Goal: Task Accomplishment & Management: Manage account settings

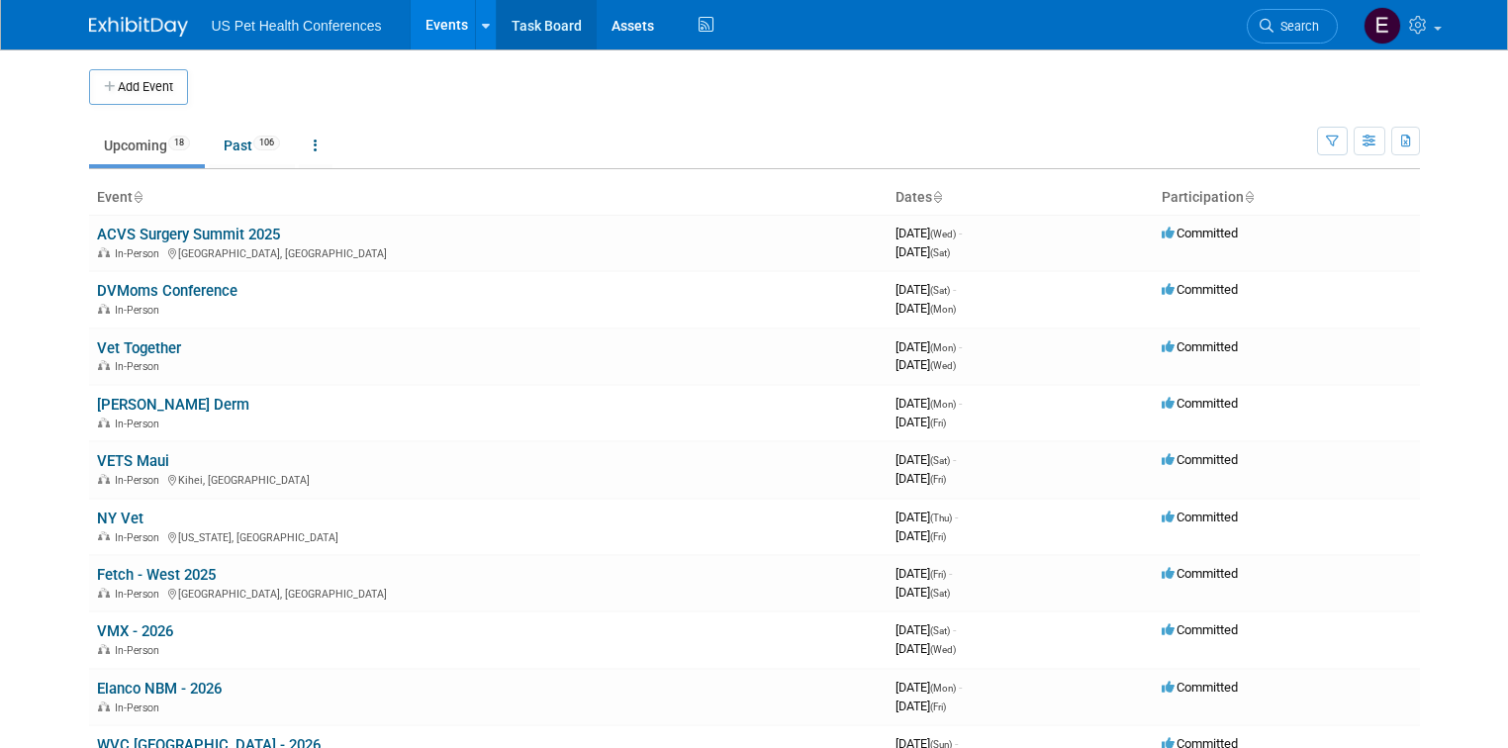
click at [520, 27] on link "Task Board" at bounding box center [547, 24] width 100 height 49
click at [249, 131] on link "Past 106" at bounding box center [252, 146] width 86 height 38
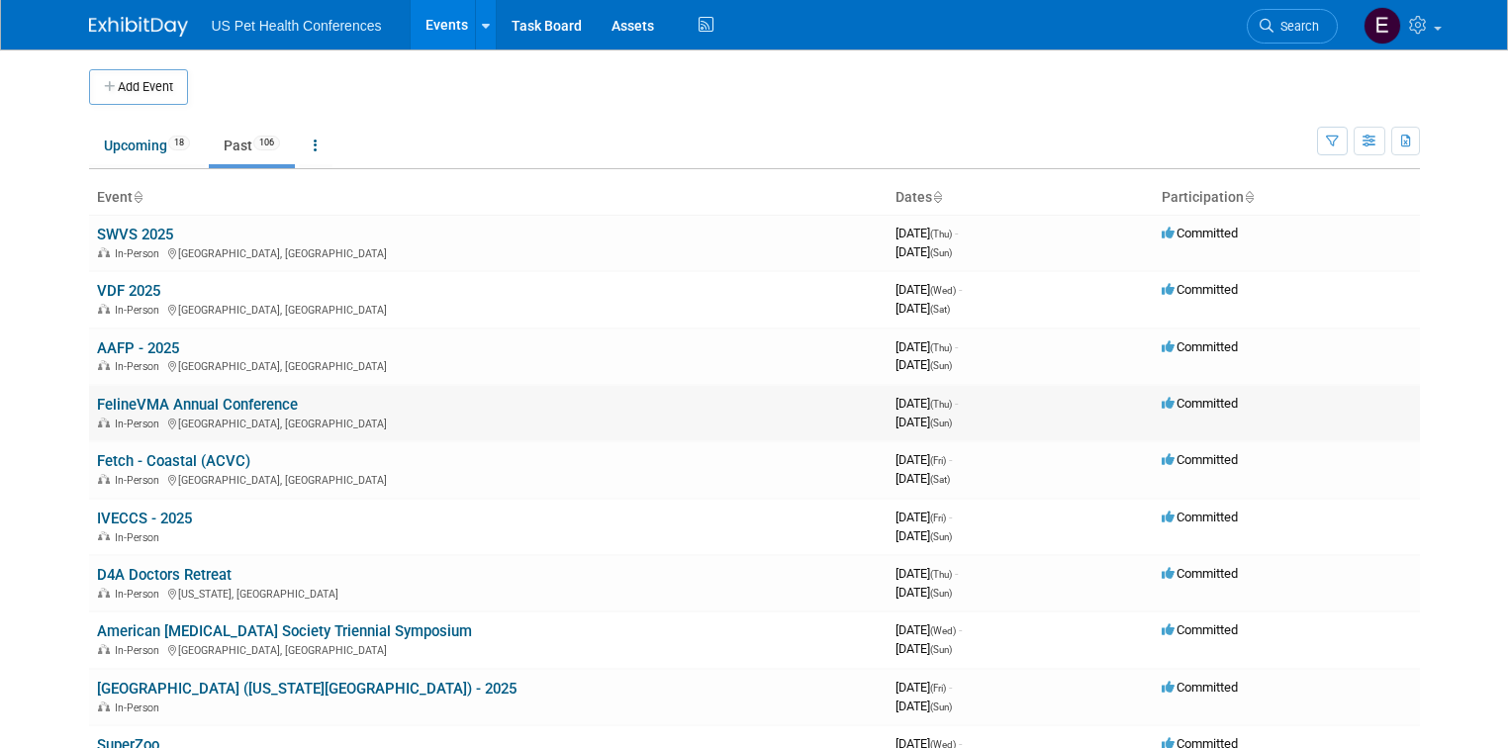
click at [185, 402] on link "FelineVMA Annual Conference" at bounding box center [197, 405] width 201 height 18
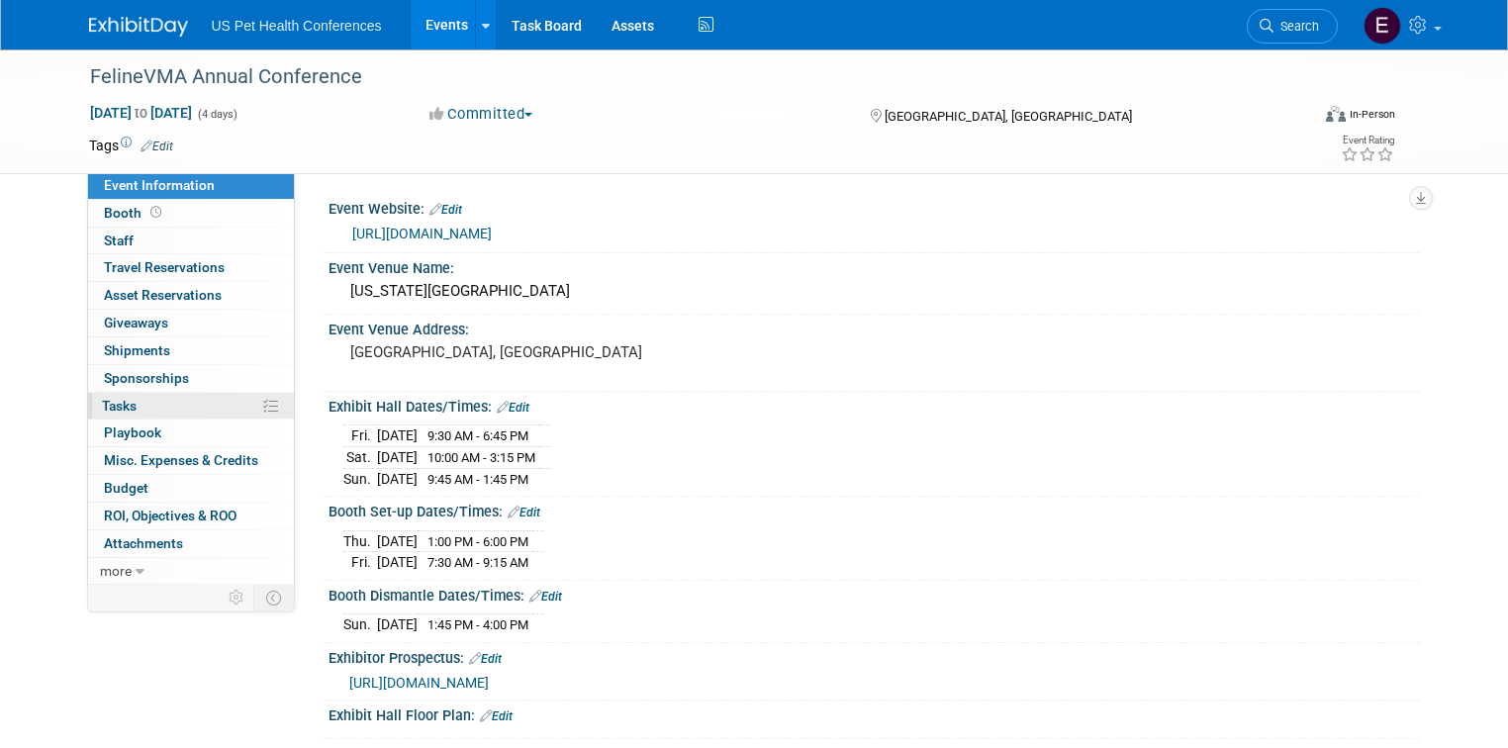
click at [131, 406] on link "0% Tasks 0%" at bounding box center [191, 406] width 206 height 27
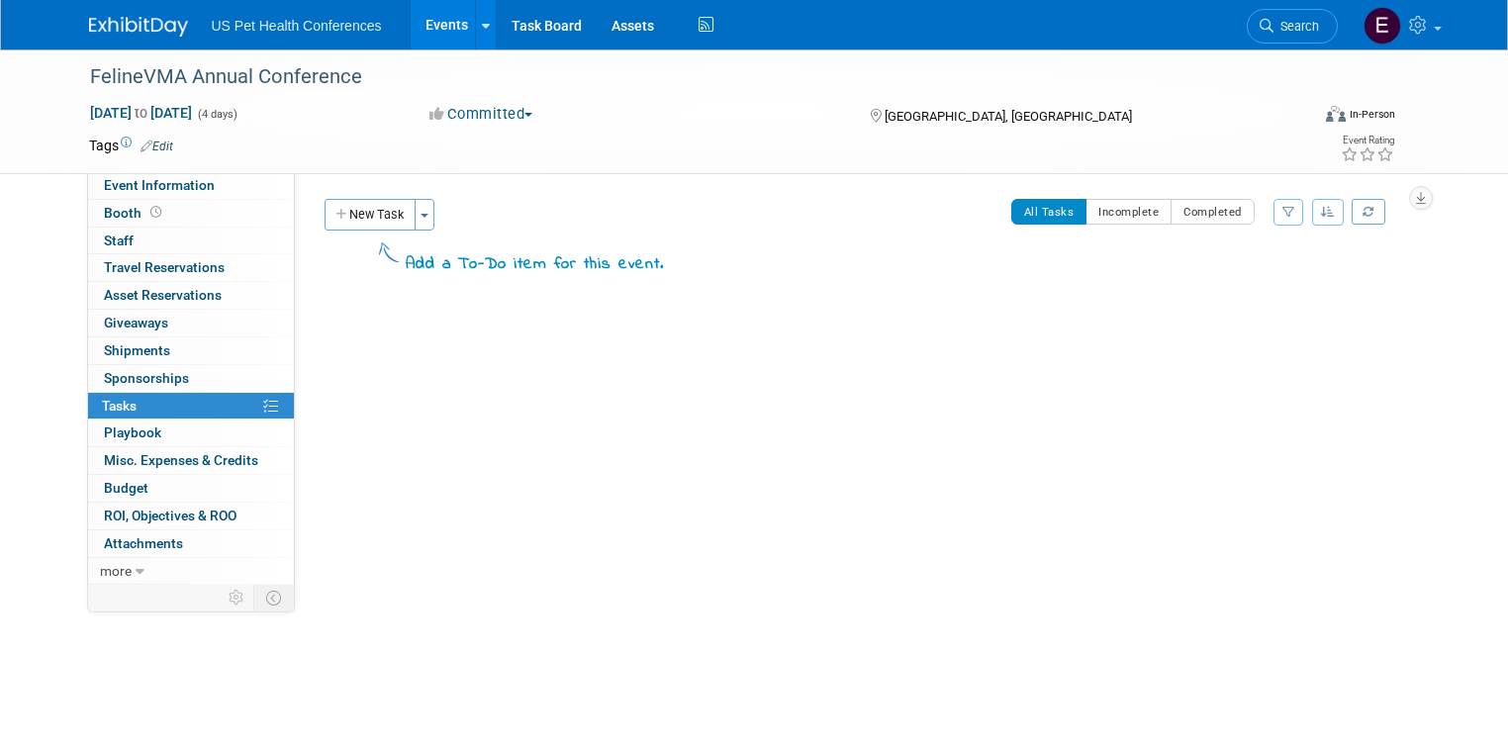
click at [142, 26] on img at bounding box center [138, 27] width 99 height 20
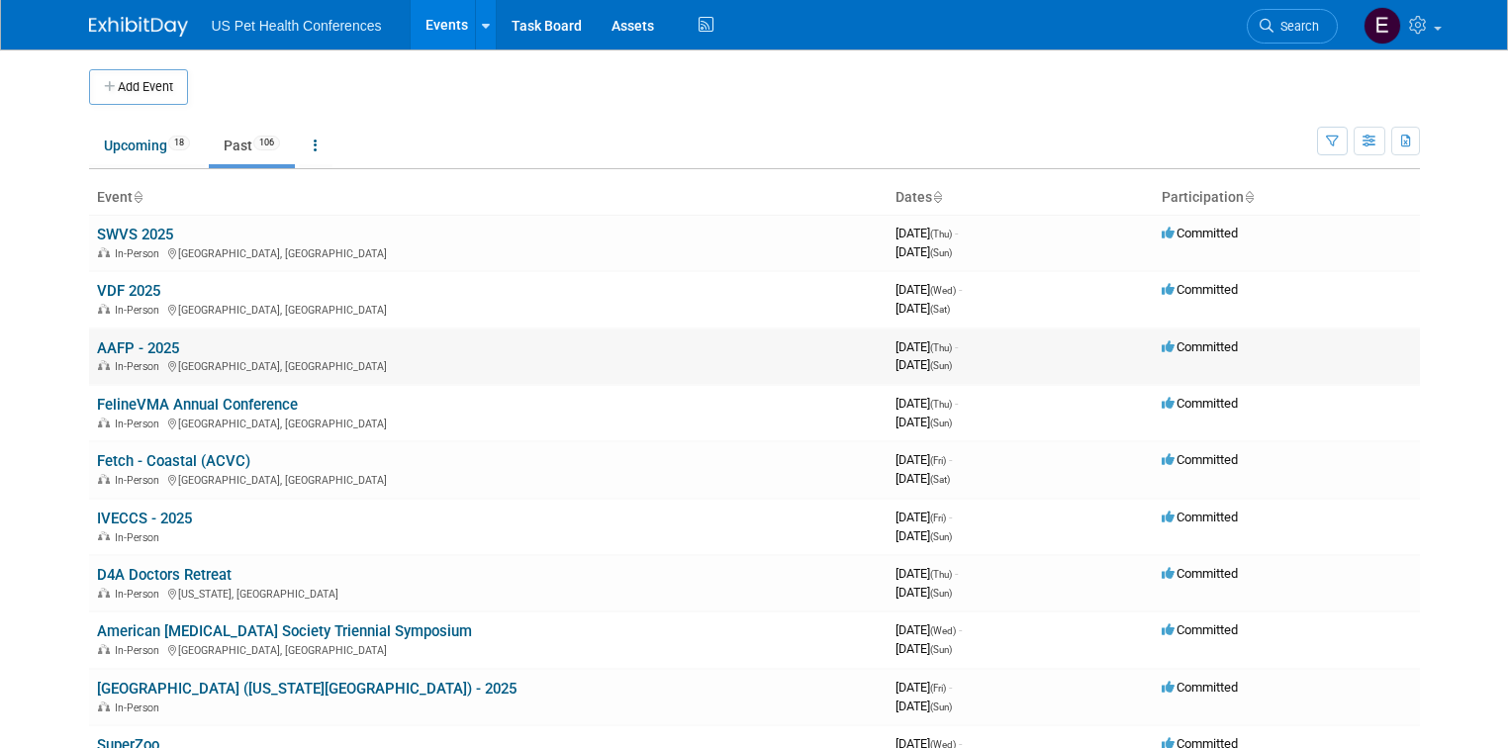
click at [146, 347] on link "AAFP - 2025" at bounding box center [138, 348] width 82 height 18
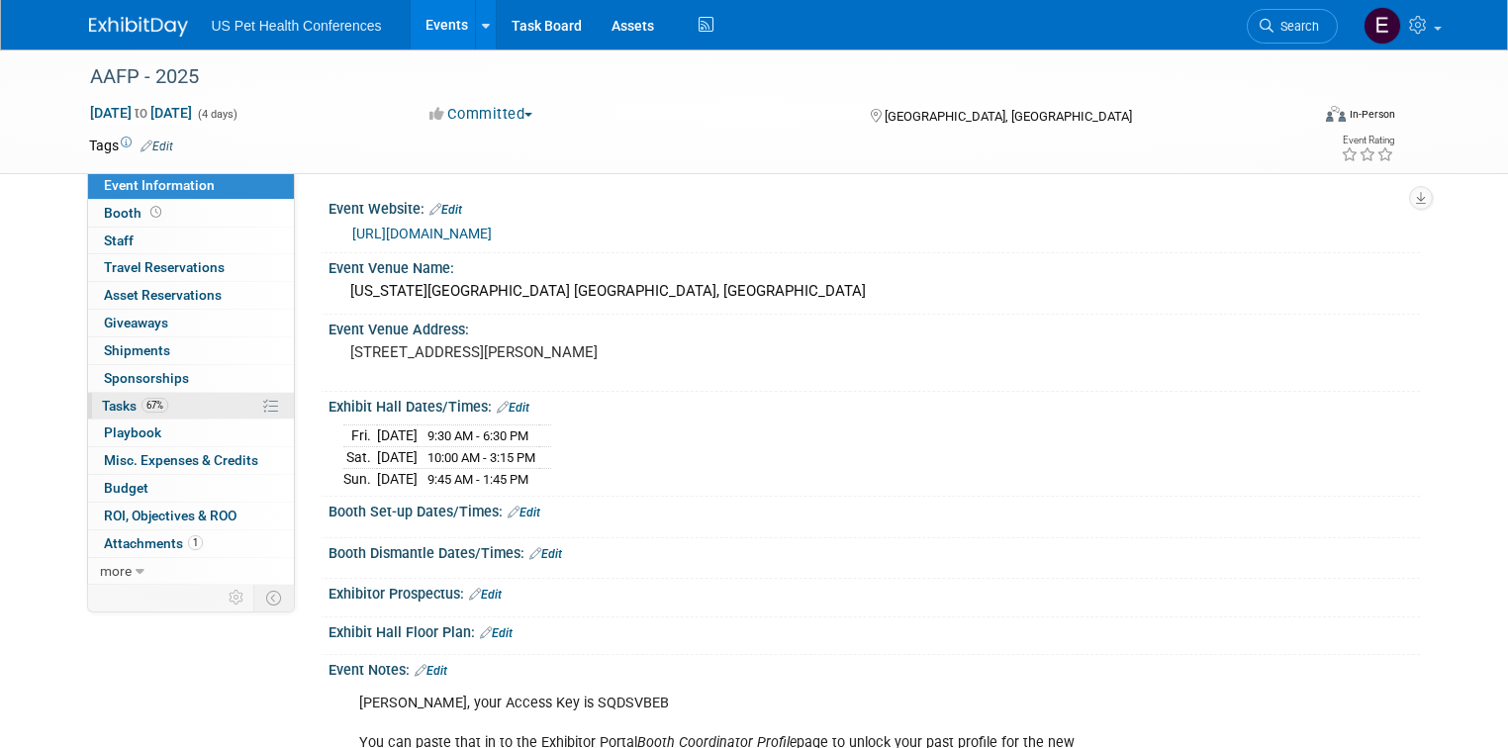
click at [123, 393] on link "67% Tasks 67%" at bounding box center [191, 406] width 206 height 27
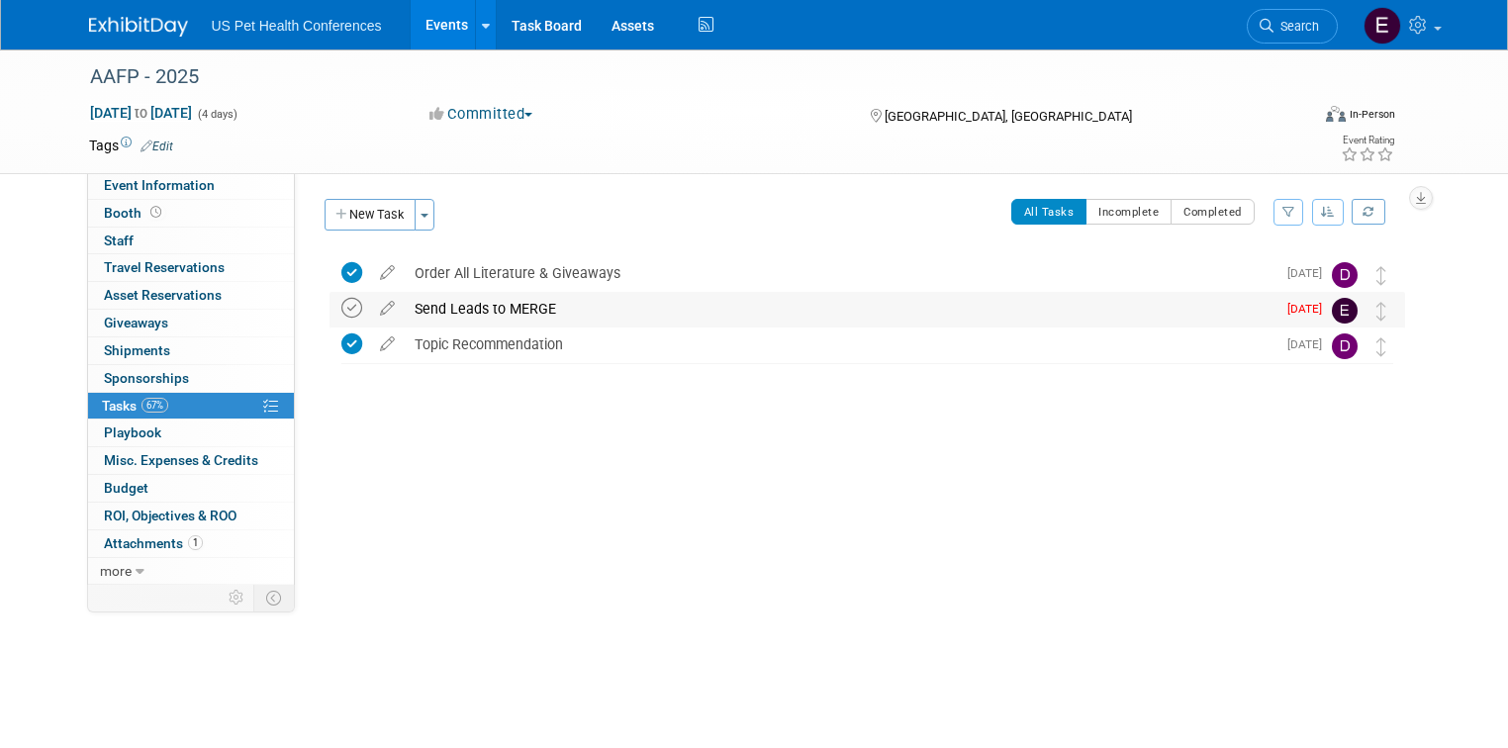
click at [341, 309] on icon at bounding box center [351, 308] width 21 height 21
click at [122, 33] on img at bounding box center [138, 27] width 99 height 20
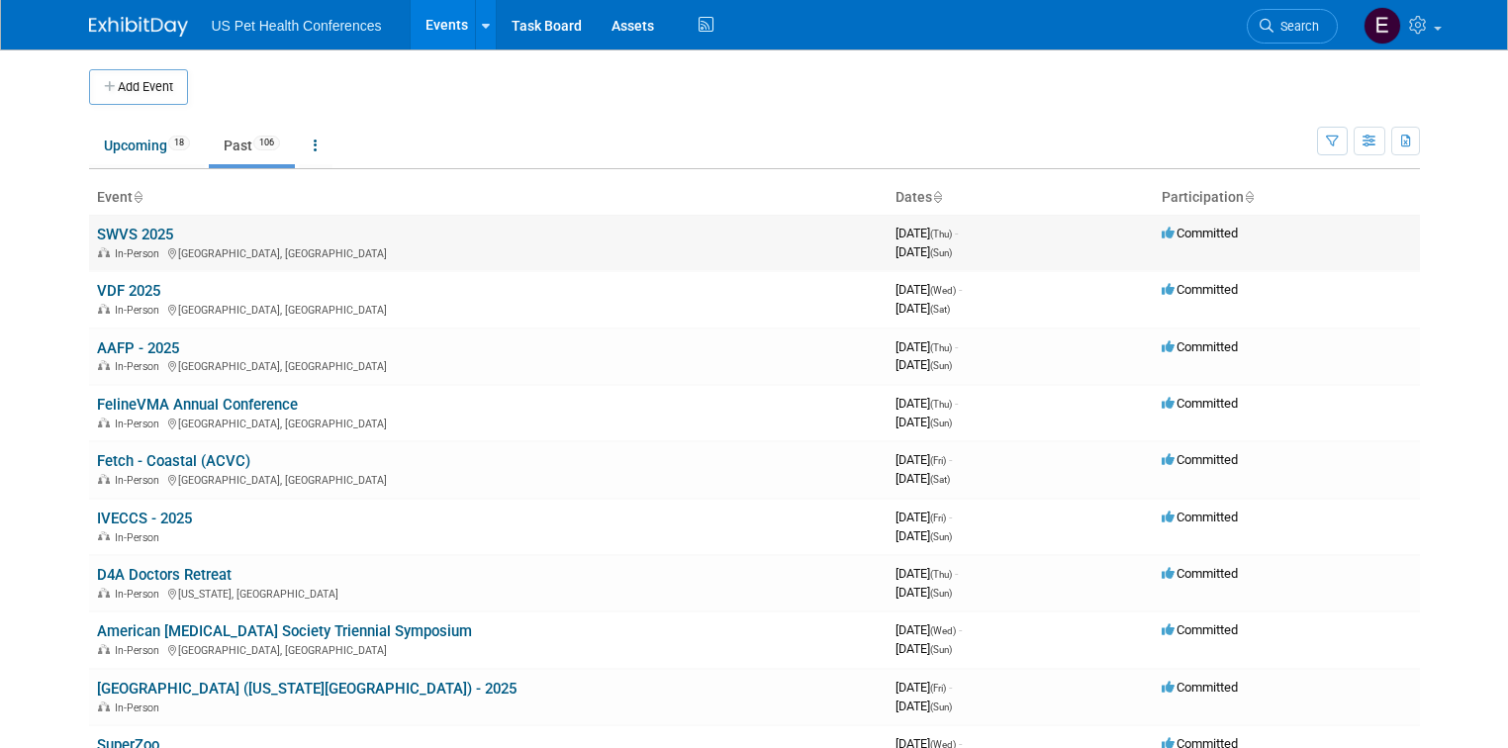
click at [117, 234] on link "SWVS 2025" at bounding box center [135, 235] width 76 height 18
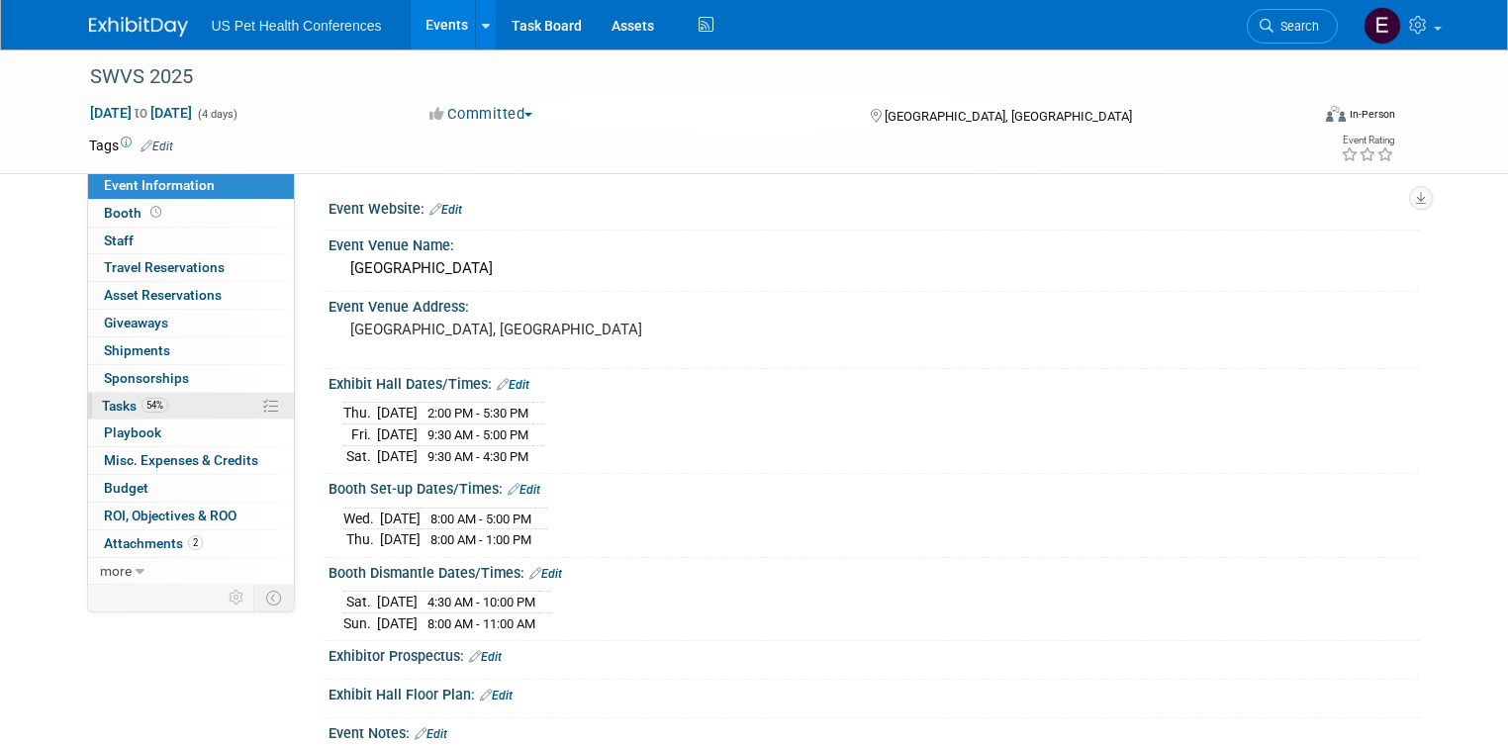
click at [115, 407] on span "Tasks 54%" at bounding box center [135, 406] width 66 height 16
